Goal: Information Seeking & Learning: Check status

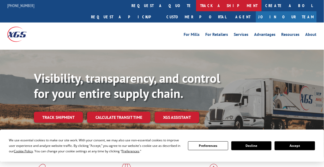
click at [196, 7] on link "track a shipment" at bounding box center [229, 5] width 66 height 11
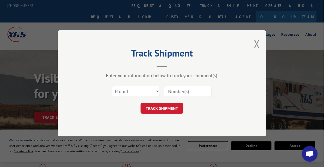
click at [169, 94] on input at bounding box center [188, 91] width 48 height 11
paste input "532561585"
type input "532561585"
click button "TRACK SHIPMENT" at bounding box center [162, 108] width 43 height 11
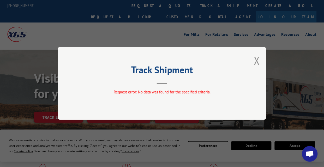
click at [250, 61] on div "Track Shipment Request error: No data was found for the specified criteria." at bounding box center [162, 83] width 209 height 72
click at [251, 62] on div "Track Shipment Request error: No data was found for the specified criteria." at bounding box center [162, 83] width 209 height 72
click at [254, 62] on div "Track Shipment Request error: No data was found for the specified criteria." at bounding box center [162, 83] width 209 height 72
click at [260, 61] on button "Close modal" at bounding box center [257, 61] width 6 height 14
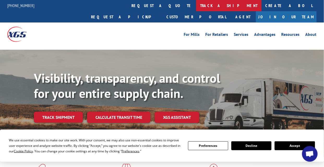
click at [196, 2] on link "track a shipment" at bounding box center [229, 5] width 66 height 11
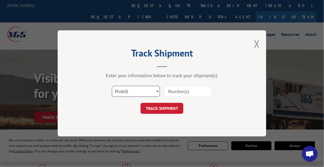
click at [142, 95] on select "Select category... Probill BOL PO" at bounding box center [136, 91] width 48 height 11
select select "bol"
click at [112, 86] on select "Select category... Probill BOL PO" at bounding box center [136, 91] width 48 height 11
click at [174, 93] on input at bounding box center [188, 91] width 48 height 11
paste input "532561585"
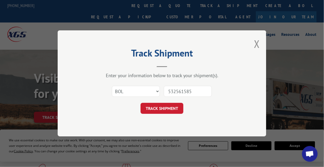
type input "532561585"
click button "TRACK SHIPMENT" at bounding box center [162, 108] width 43 height 11
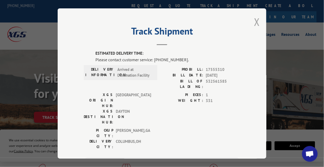
click at [257, 17] on button "Close modal" at bounding box center [257, 22] width 6 height 14
